Goal: Task Accomplishment & Management: Use online tool/utility

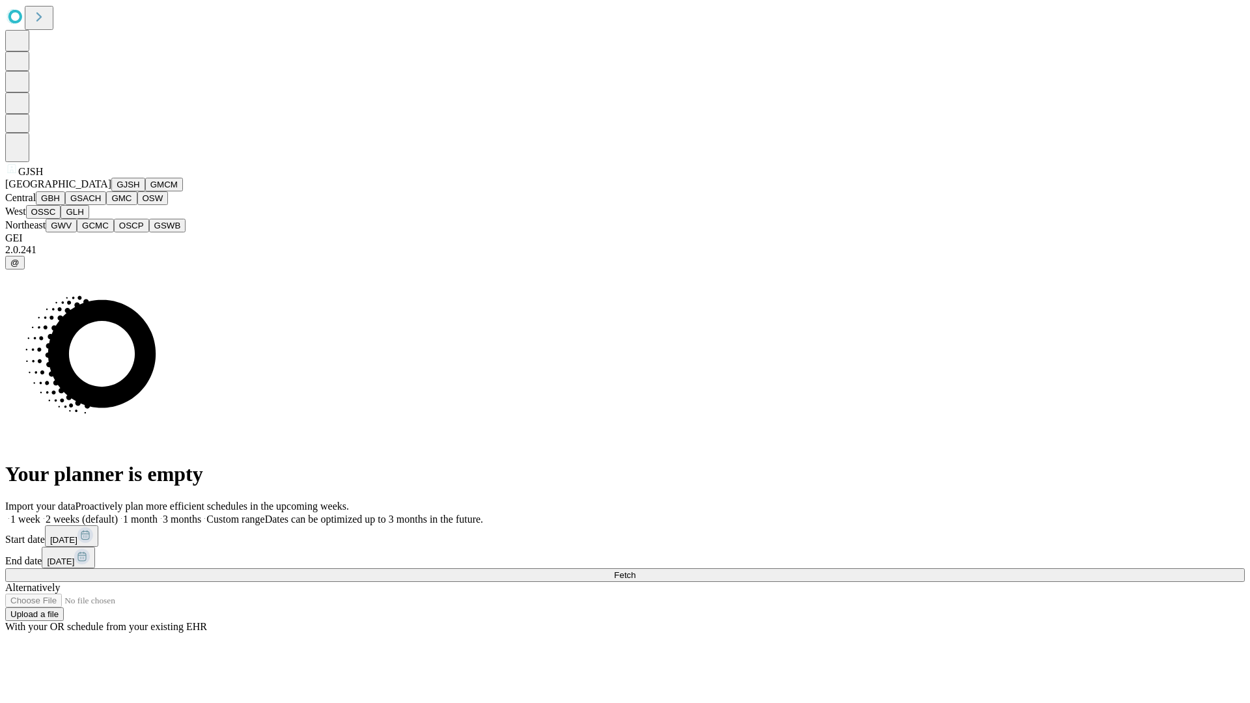
click at [111, 191] on button "GJSH" at bounding box center [128, 185] width 34 height 14
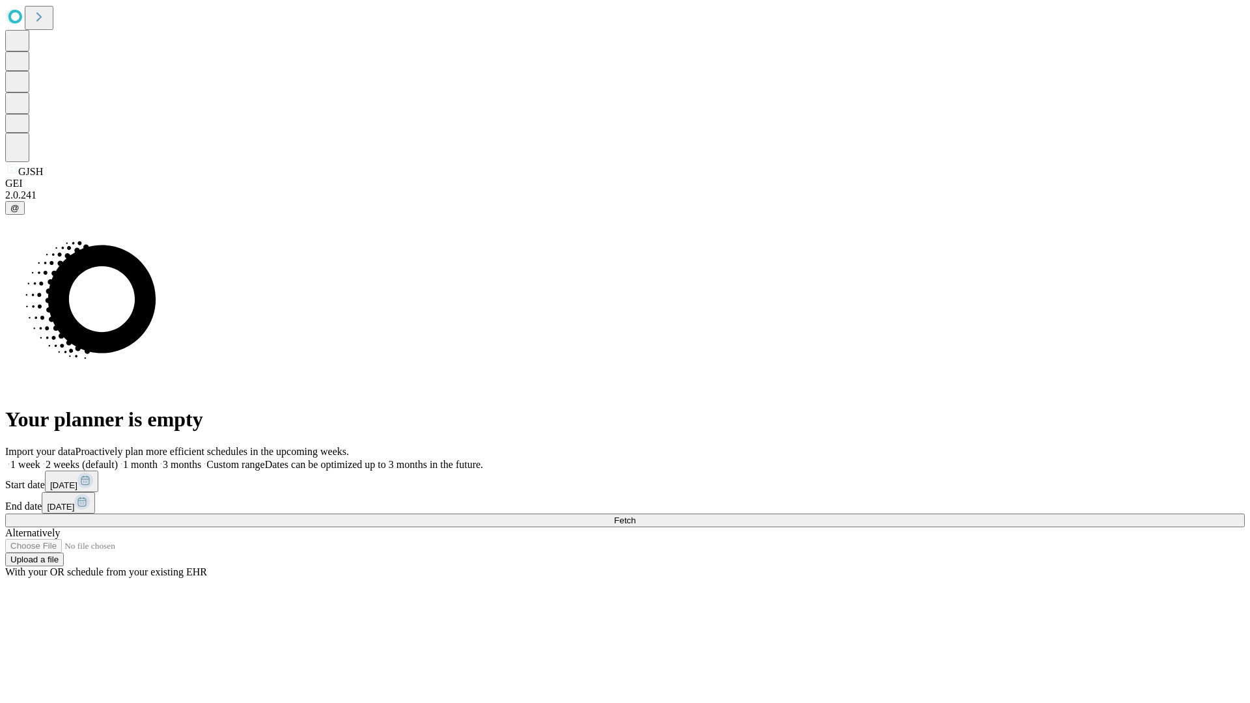
click at [118, 459] on label "2 weeks (default)" at bounding box center [78, 464] width 77 height 11
click at [635, 515] on span "Fetch" at bounding box center [624, 520] width 21 height 10
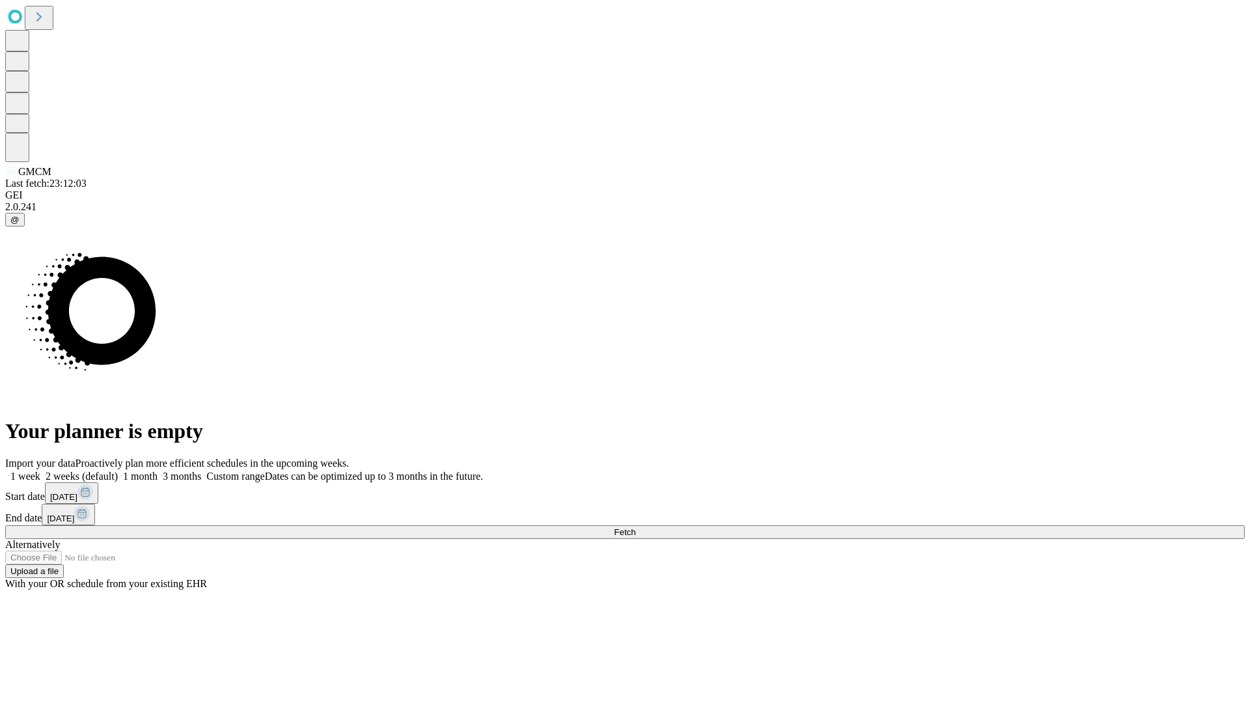
click at [118, 471] on label "2 weeks (default)" at bounding box center [78, 476] width 77 height 11
click at [635, 527] on span "Fetch" at bounding box center [624, 532] width 21 height 10
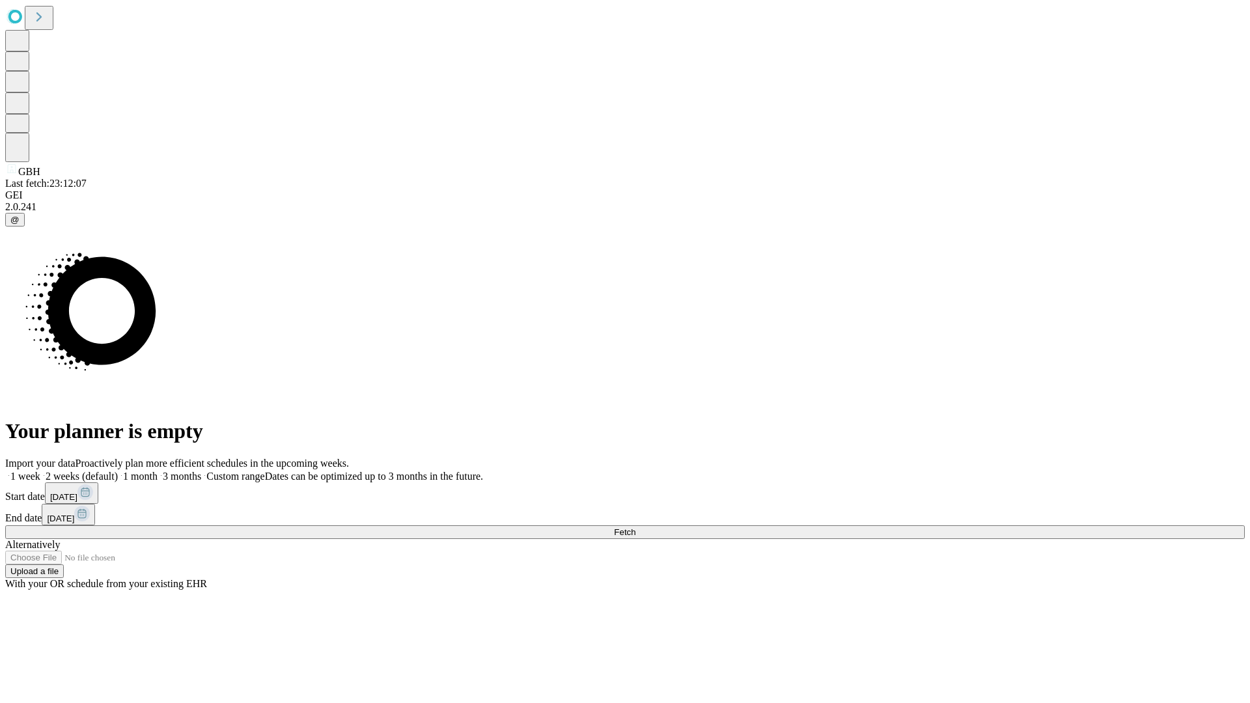
click at [118, 471] on label "2 weeks (default)" at bounding box center [78, 476] width 77 height 11
click at [635, 527] on span "Fetch" at bounding box center [624, 532] width 21 height 10
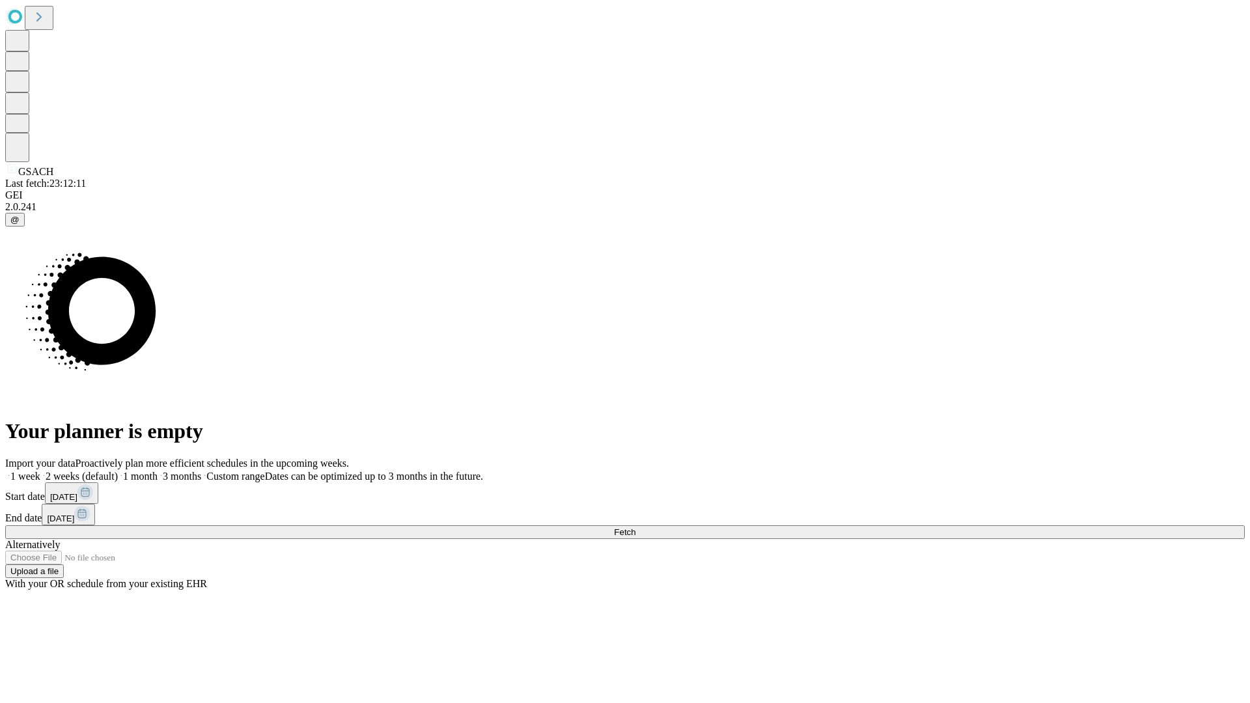
click at [118, 471] on label "2 weeks (default)" at bounding box center [78, 476] width 77 height 11
click at [635, 527] on span "Fetch" at bounding box center [624, 532] width 21 height 10
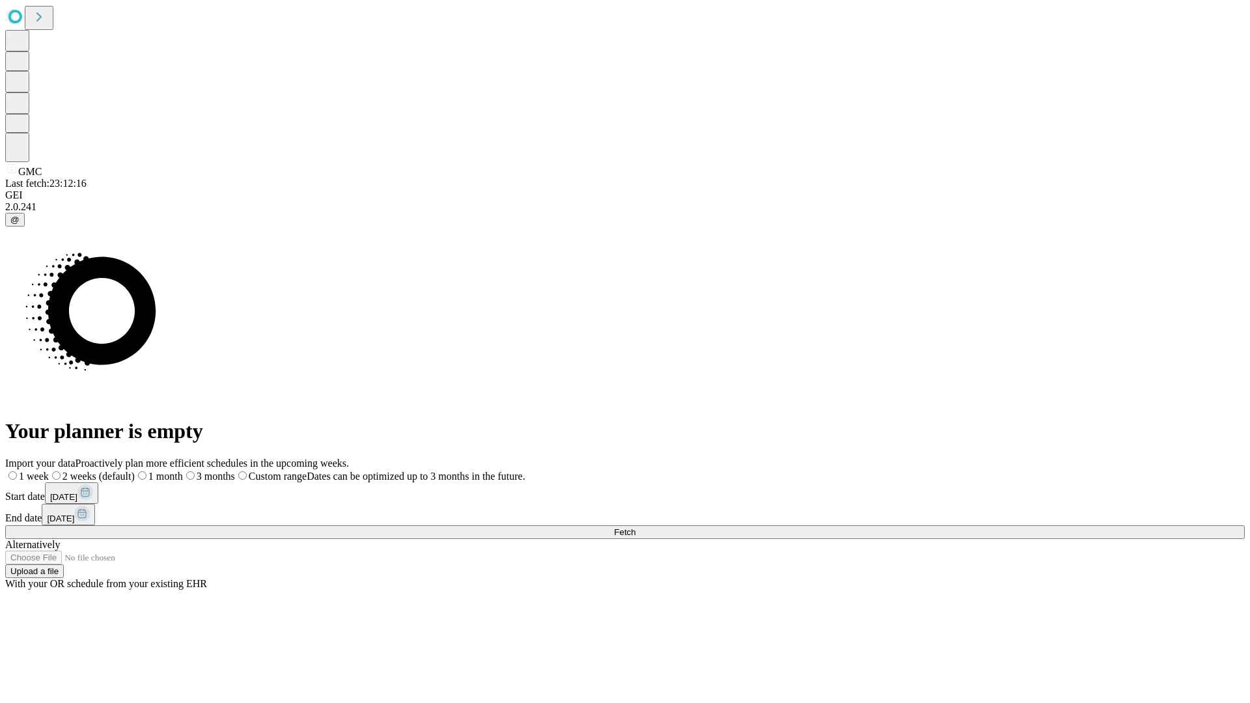
click at [135, 471] on label "2 weeks (default)" at bounding box center [92, 476] width 86 height 11
click at [635, 527] on span "Fetch" at bounding box center [624, 532] width 21 height 10
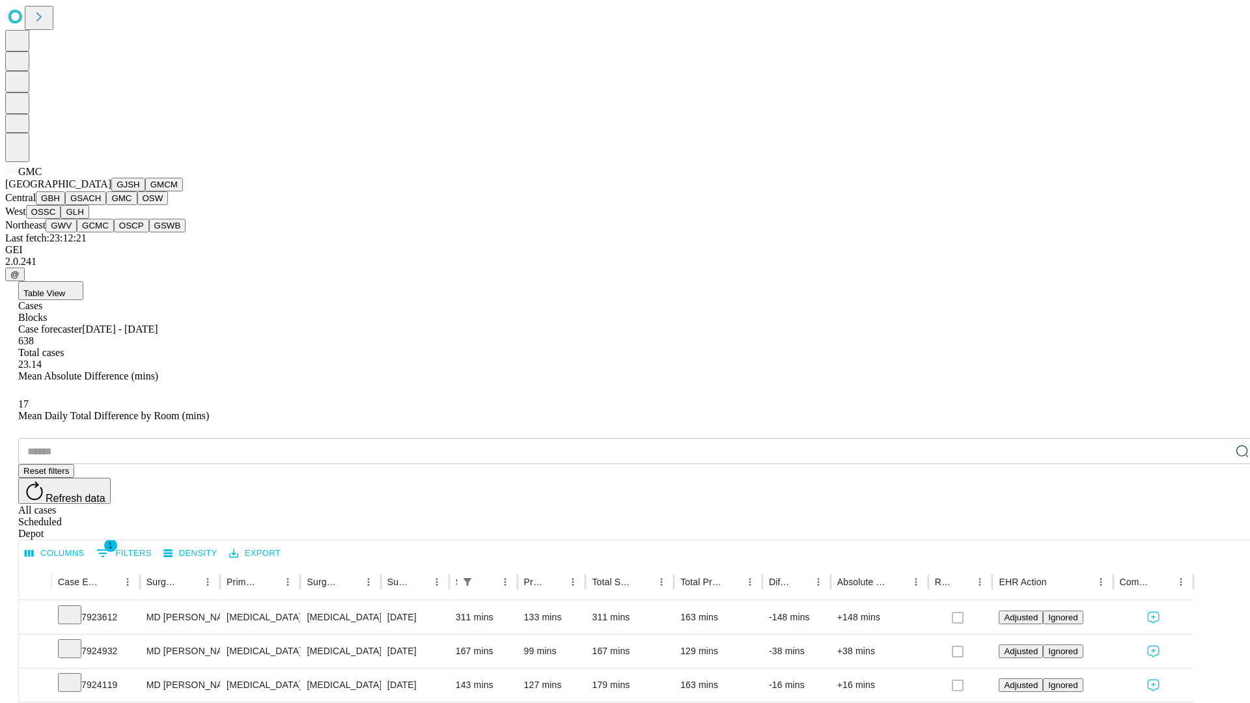
click at [137, 205] on button "OSW" at bounding box center [152, 198] width 31 height 14
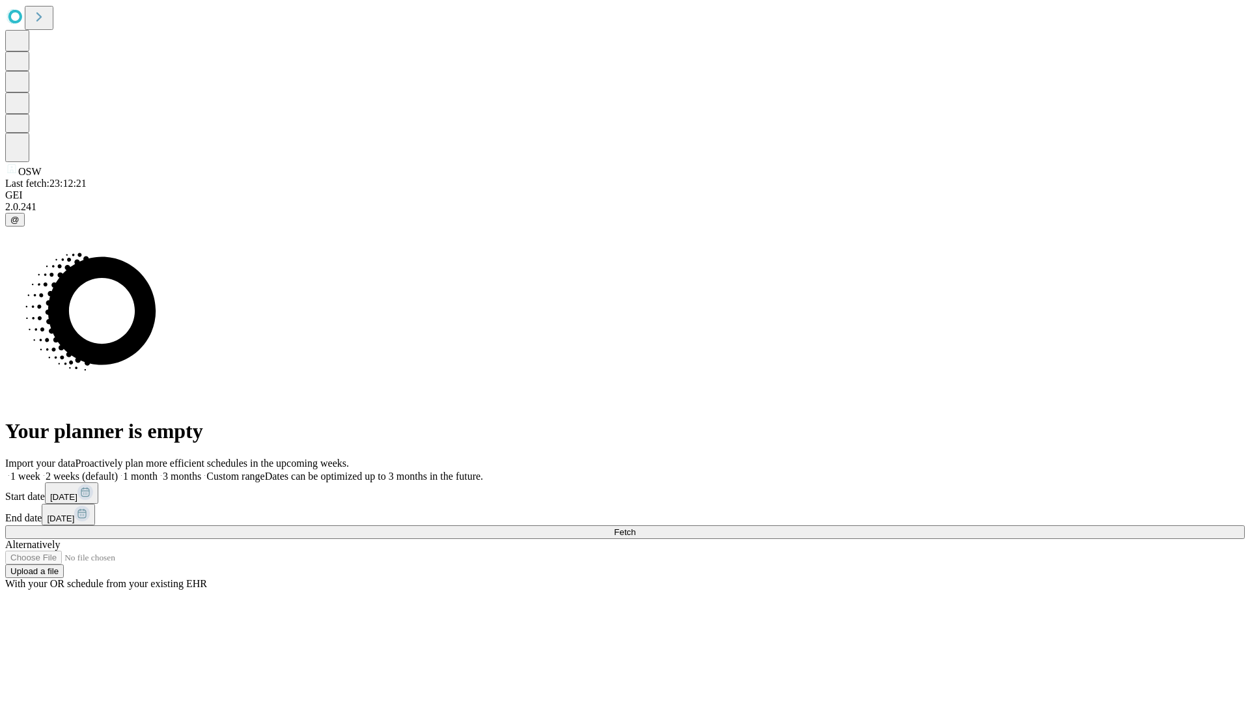
click at [118, 471] on label "2 weeks (default)" at bounding box center [78, 476] width 77 height 11
click at [635, 527] on span "Fetch" at bounding box center [624, 532] width 21 height 10
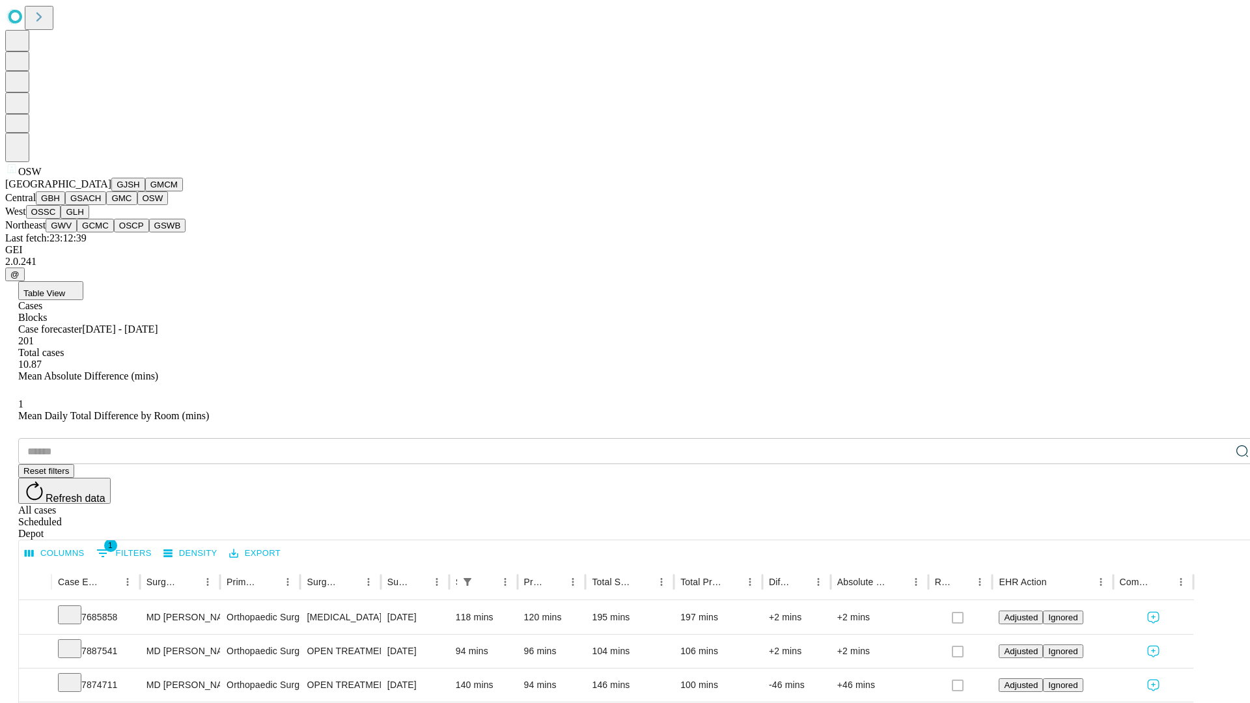
click at [61, 219] on button "OSSC" at bounding box center [43, 212] width 35 height 14
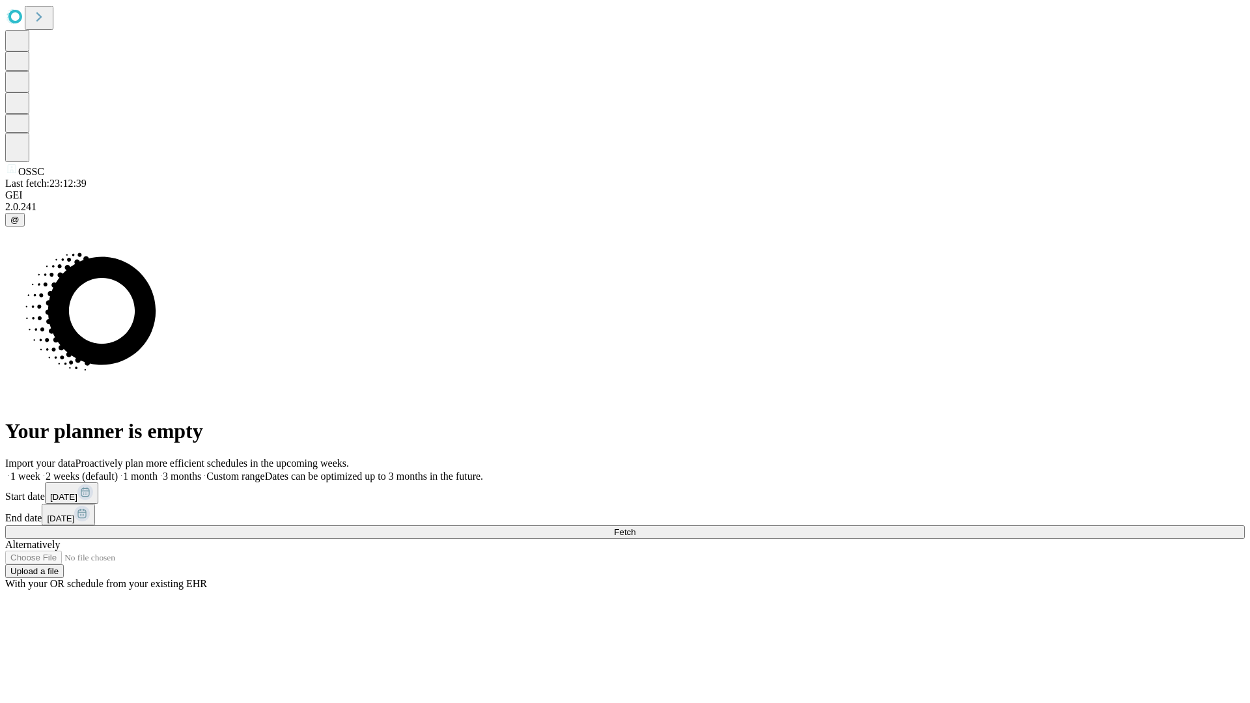
click at [118, 471] on label "2 weeks (default)" at bounding box center [78, 476] width 77 height 11
click at [635, 527] on span "Fetch" at bounding box center [624, 532] width 21 height 10
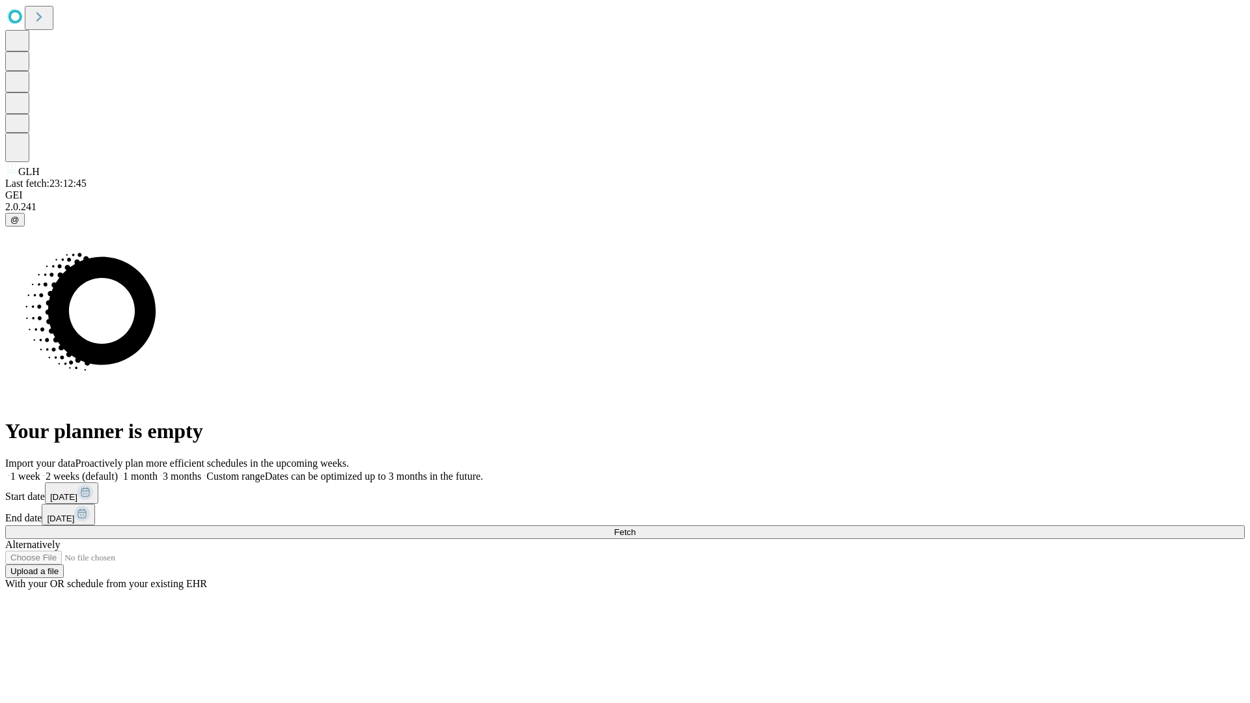
click at [118, 471] on label "2 weeks (default)" at bounding box center [78, 476] width 77 height 11
click at [635, 527] on span "Fetch" at bounding box center [624, 532] width 21 height 10
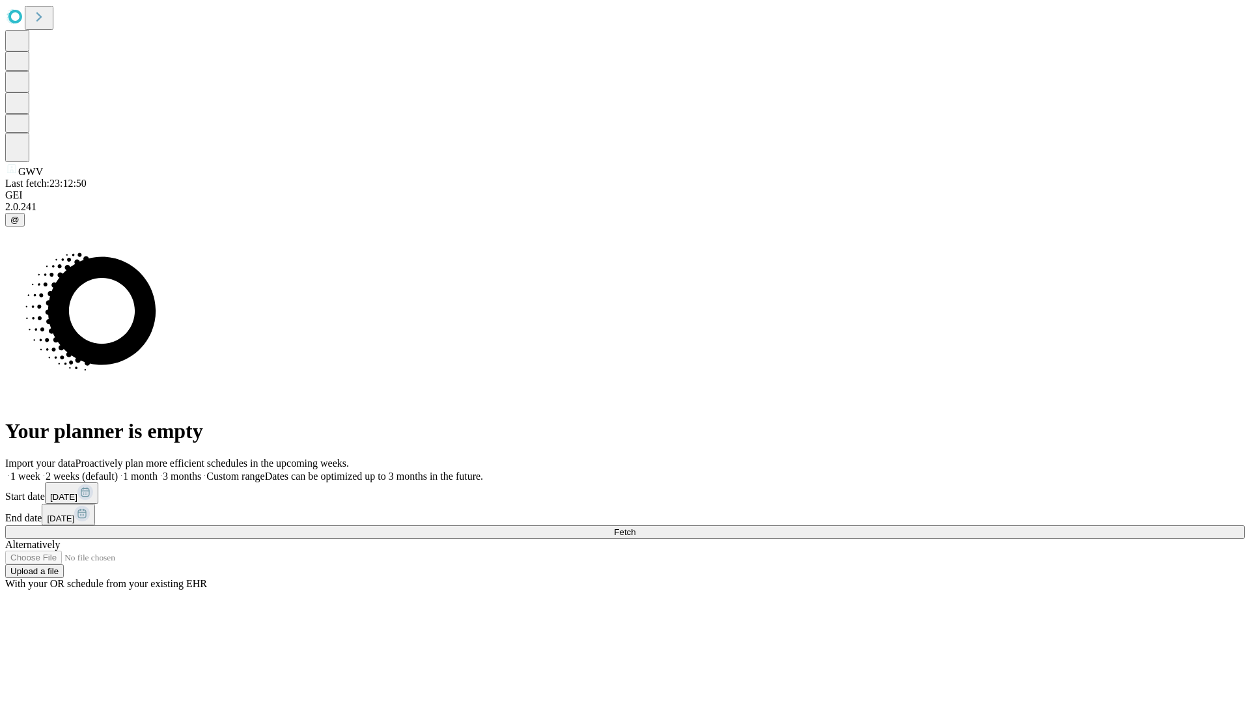
click at [118, 471] on label "2 weeks (default)" at bounding box center [78, 476] width 77 height 11
click at [635, 527] on span "Fetch" at bounding box center [624, 532] width 21 height 10
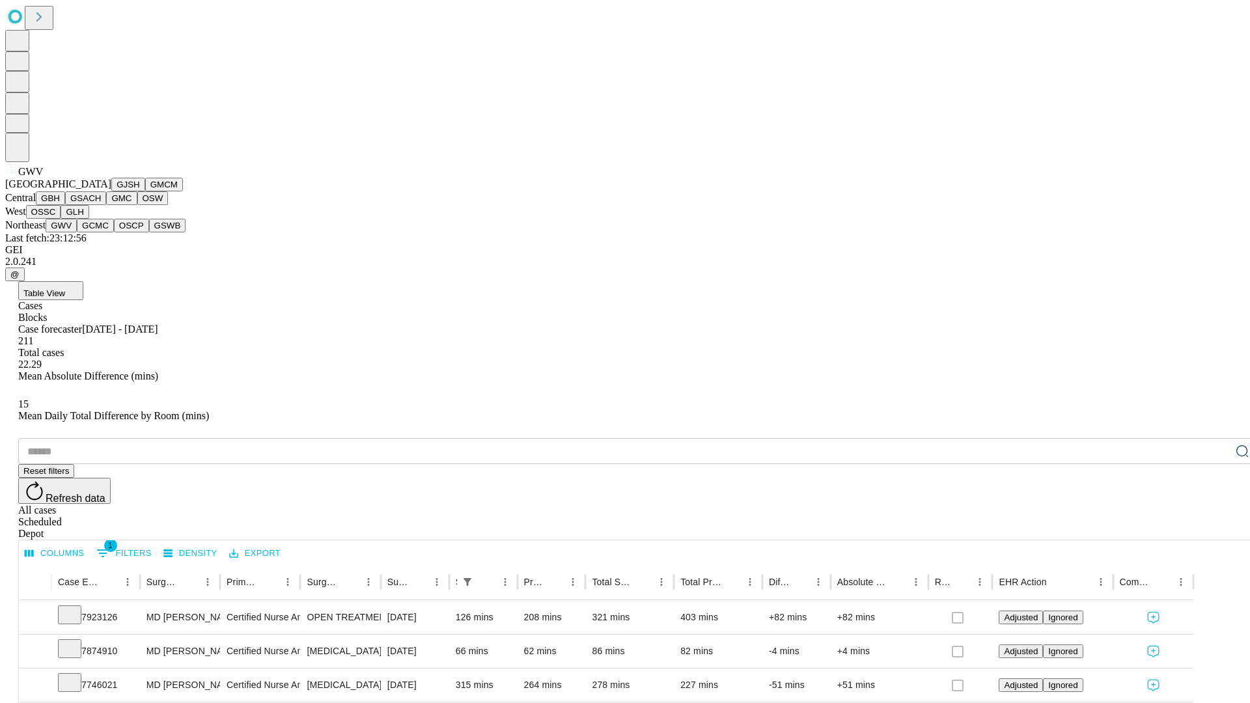
click at [101, 232] on button "GCMC" at bounding box center [95, 226] width 37 height 14
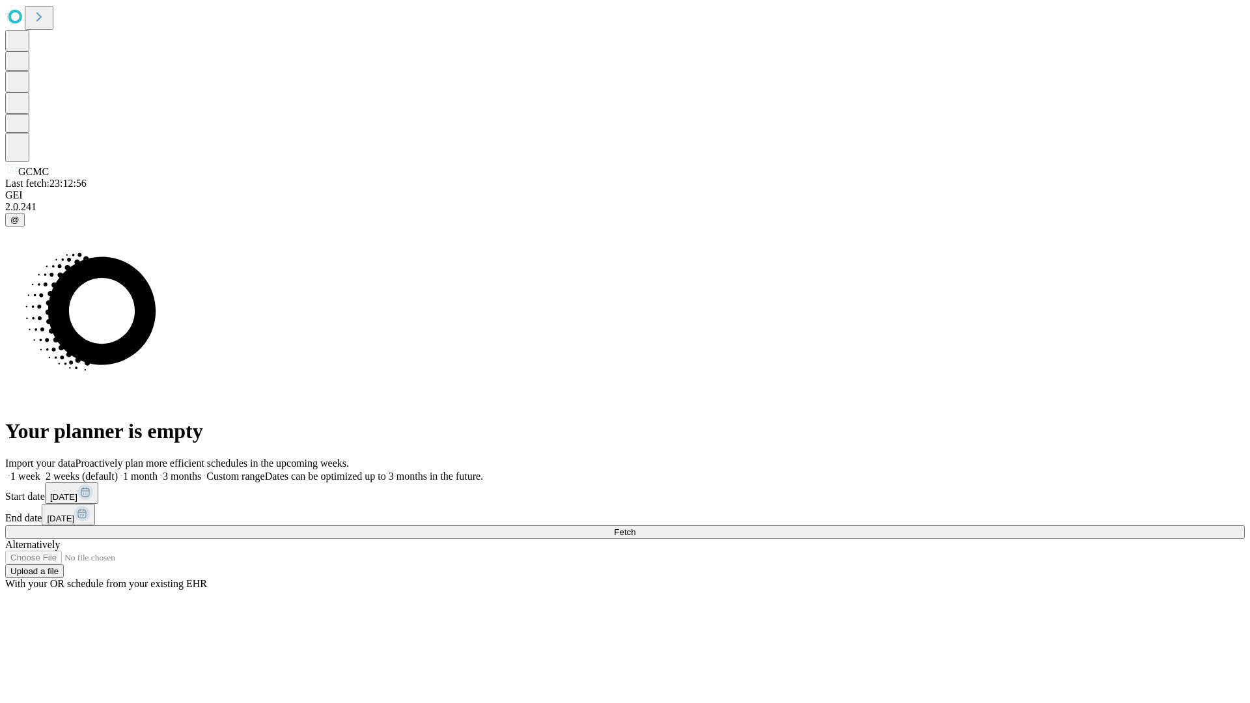
click at [118, 471] on label "2 weeks (default)" at bounding box center [78, 476] width 77 height 11
click at [635, 527] on span "Fetch" at bounding box center [624, 532] width 21 height 10
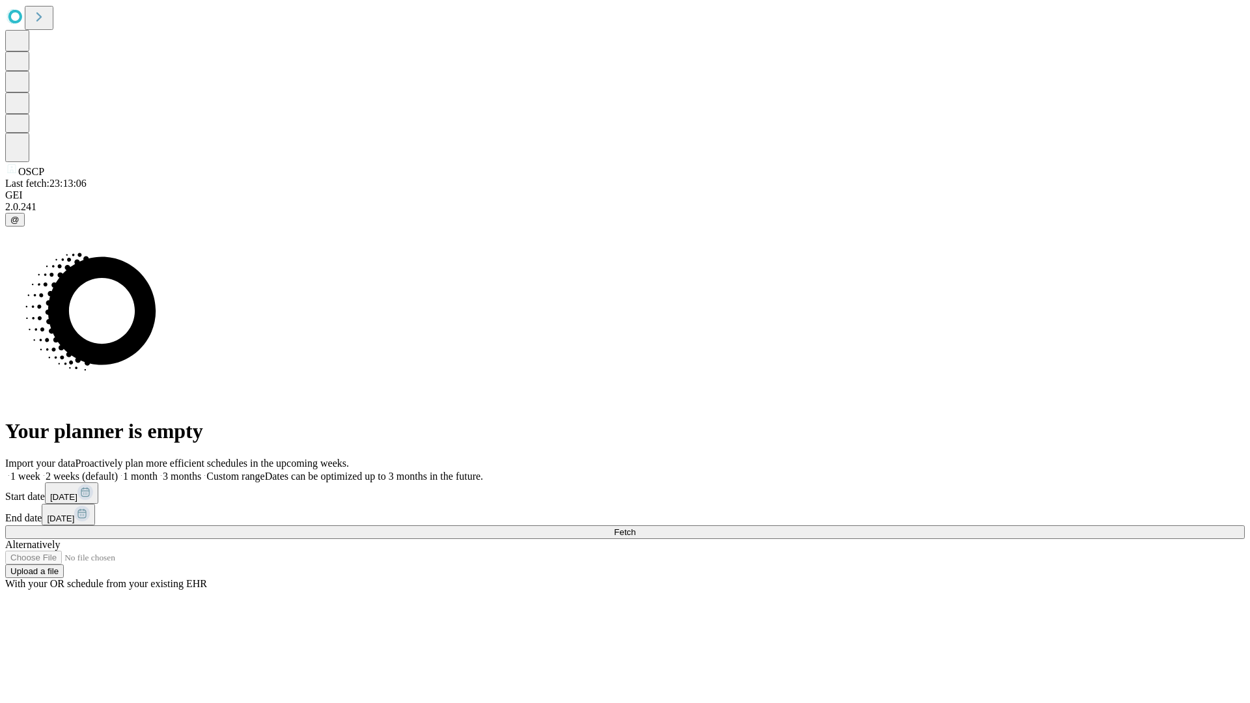
click at [118, 471] on label "2 weeks (default)" at bounding box center [78, 476] width 77 height 11
click at [635, 527] on span "Fetch" at bounding box center [624, 532] width 21 height 10
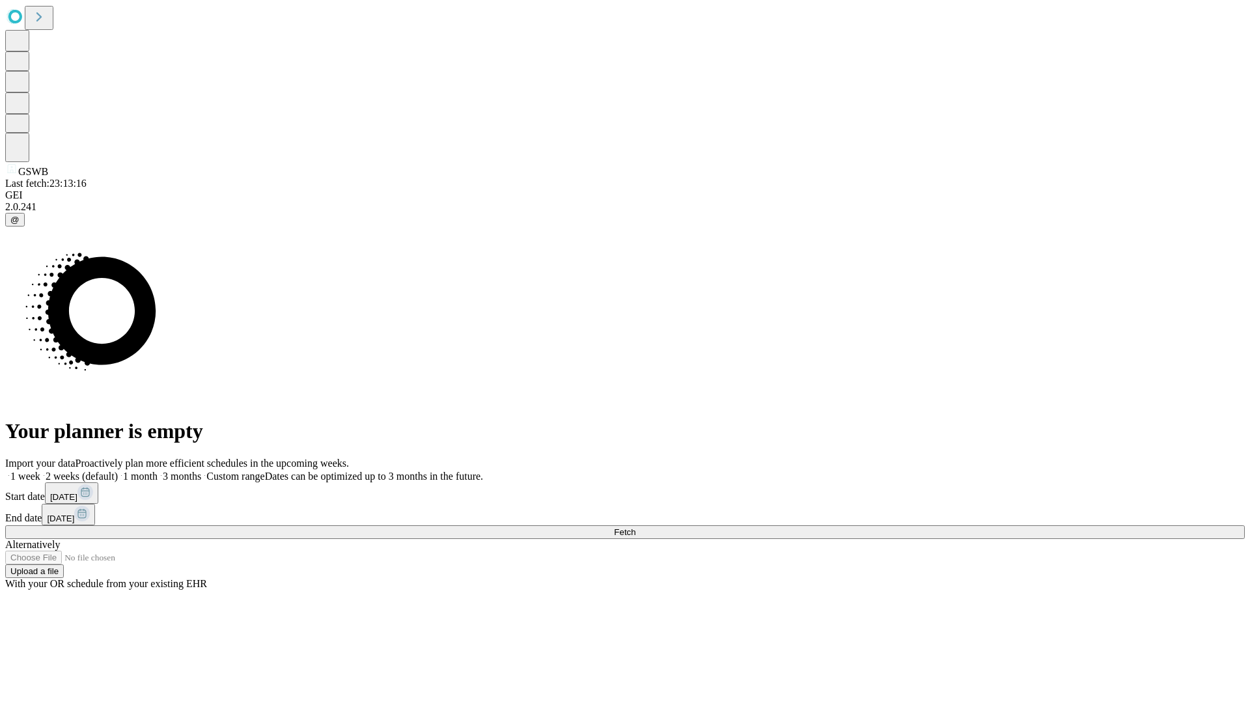
click at [118, 471] on label "2 weeks (default)" at bounding box center [78, 476] width 77 height 11
click at [635, 527] on span "Fetch" at bounding box center [624, 532] width 21 height 10
